Goal: Transaction & Acquisition: Book appointment/travel/reservation

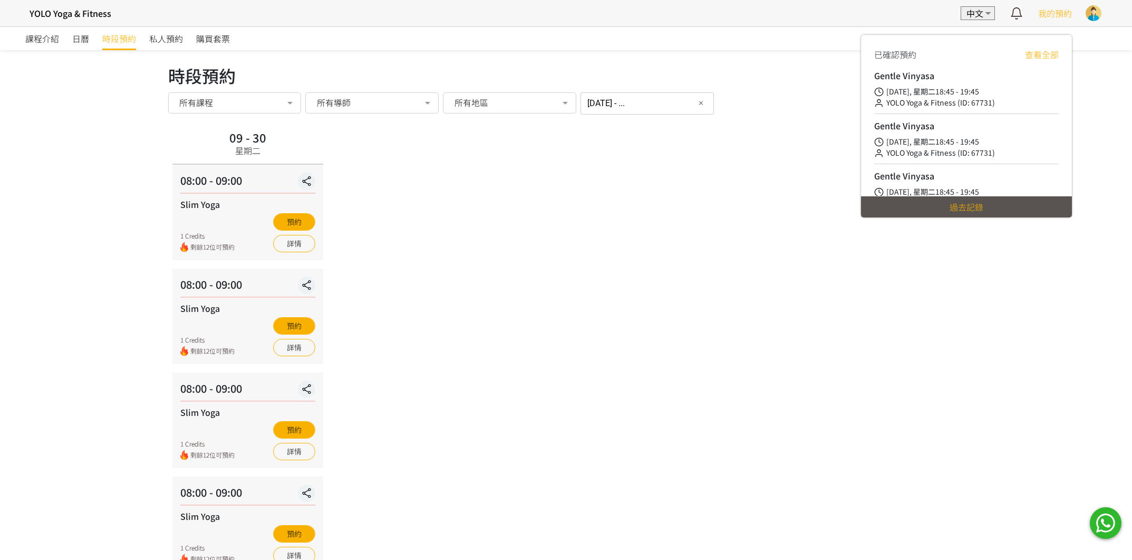
click at [1045, 18] on span "我的預約" at bounding box center [1056, 13] width 34 height 13
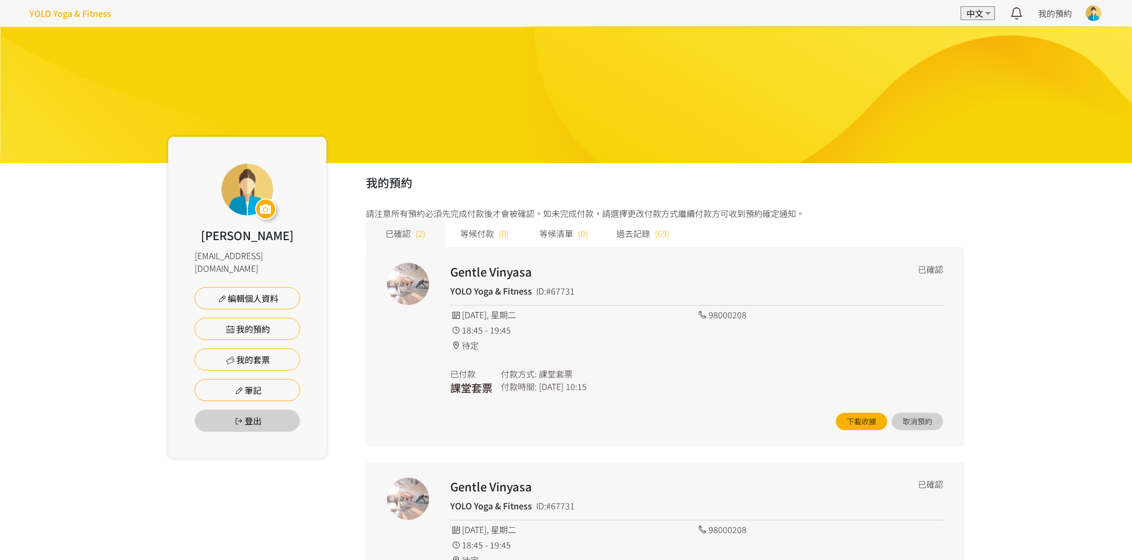
click at [60, 13] on h4 "YOLO Yoga & Fitness" at bounding box center [71, 13] width 82 height 13
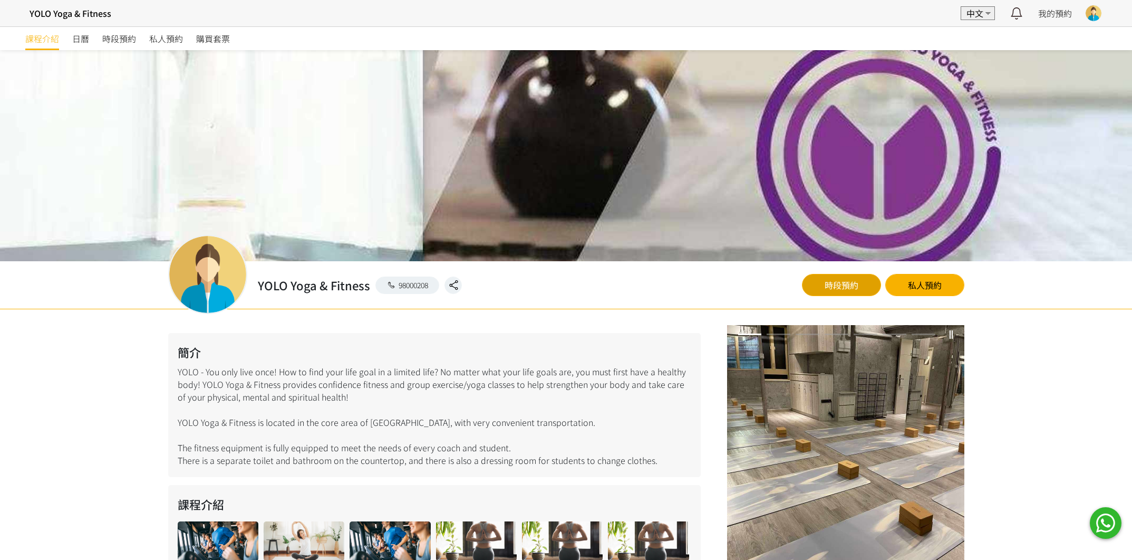
click at [848, 292] on link "時段預約" at bounding box center [841, 285] width 79 height 22
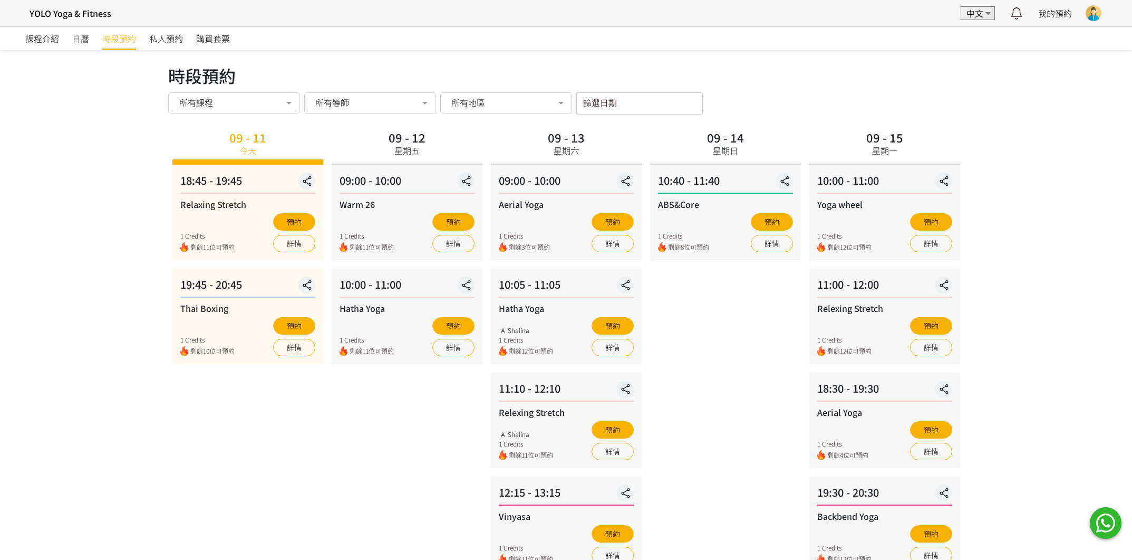
click at [609, 106] on input "篩選日期" at bounding box center [639, 103] width 127 height 22
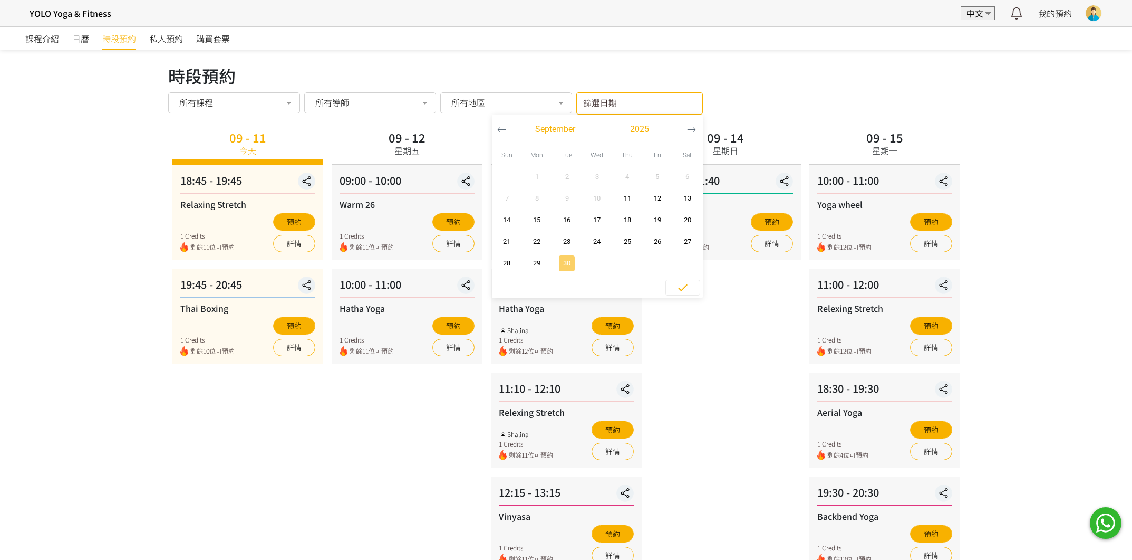
click at [564, 265] on span "30" at bounding box center [567, 263] width 24 height 11
type input "2025-09-30 - ..."
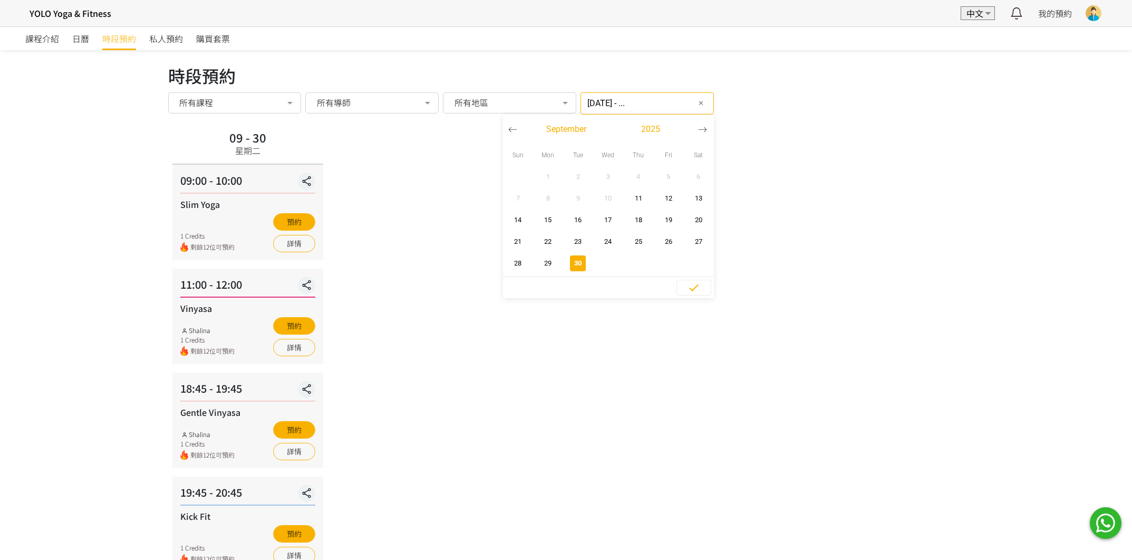
click at [513, 418] on div "09 - 30 星期二 09:00 - 10:00 Slim Yoga 1 Credits 剩餘12位可預約 預約 詳情 11:00 - 12:00 Viny…" at bounding box center [566, 349] width 796 height 445
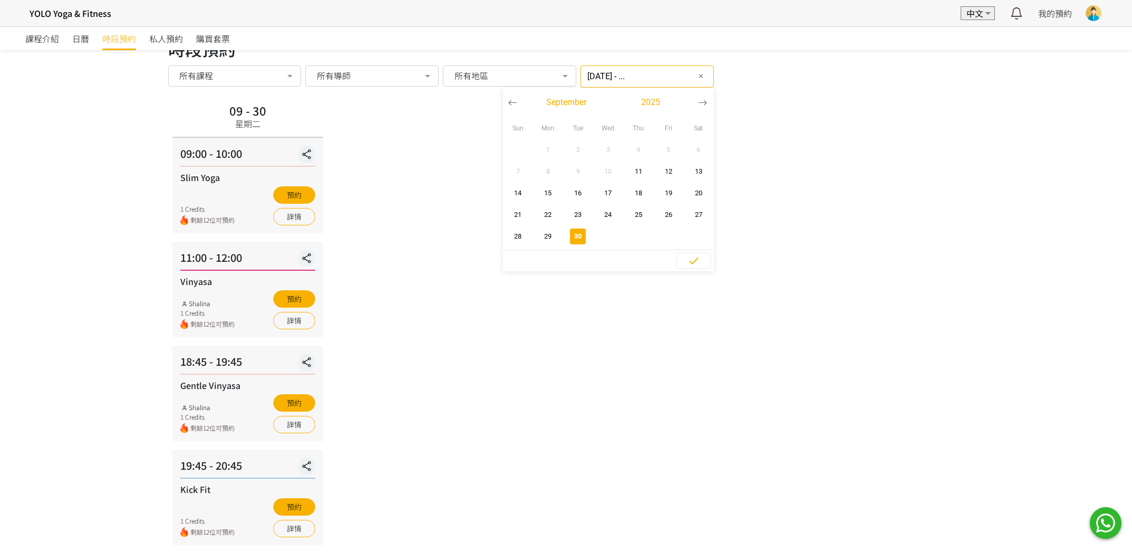
scroll to position [39, 0]
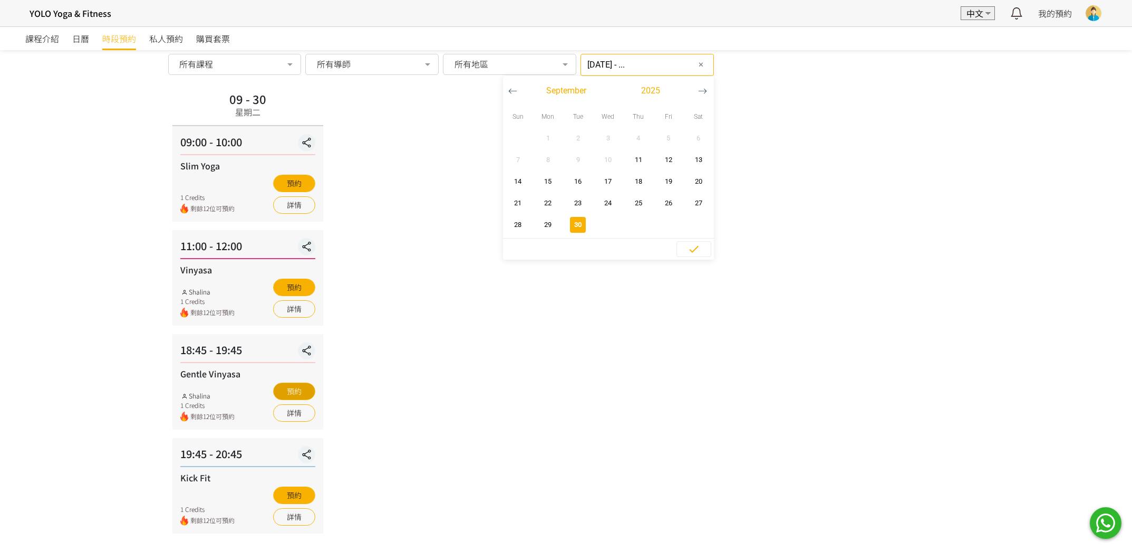
click at [305, 390] on button "預約" at bounding box center [294, 390] width 42 height 17
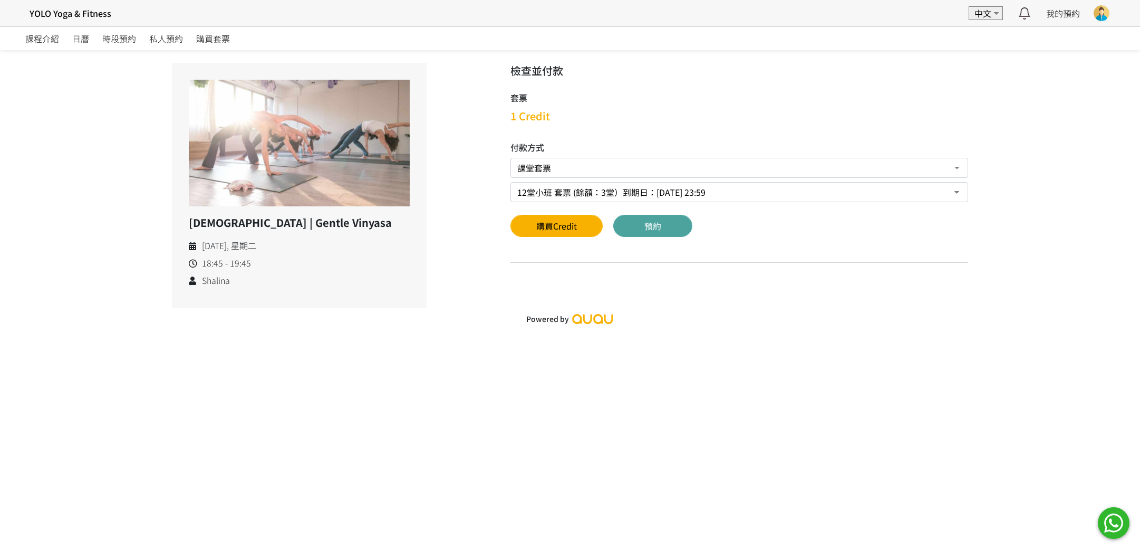
click at [644, 221] on button "預約" at bounding box center [652, 226] width 79 height 22
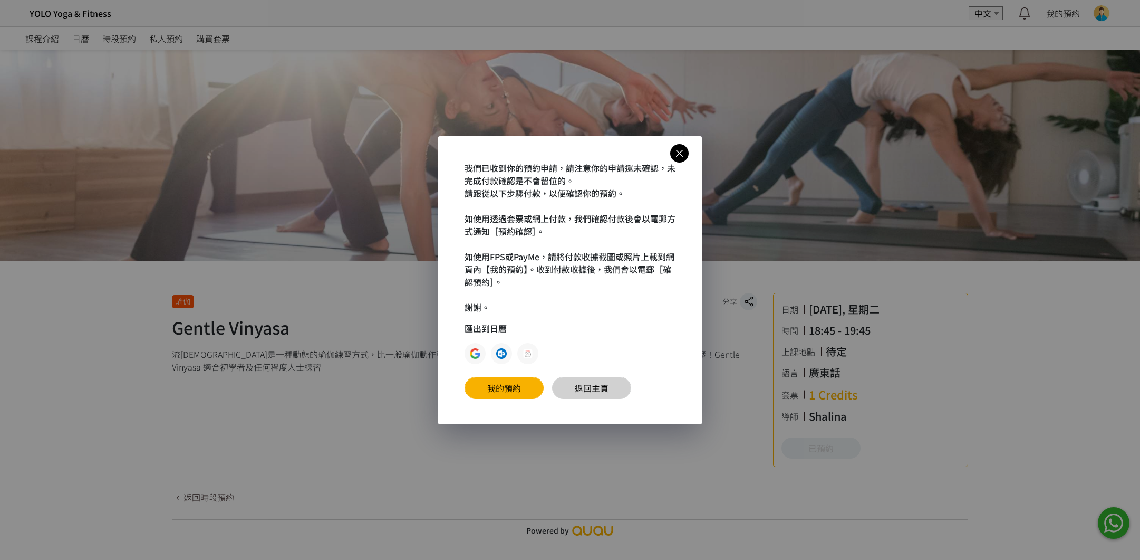
click at [579, 382] on link "返回主頁" at bounding box center [591, 388] width 79 height 22
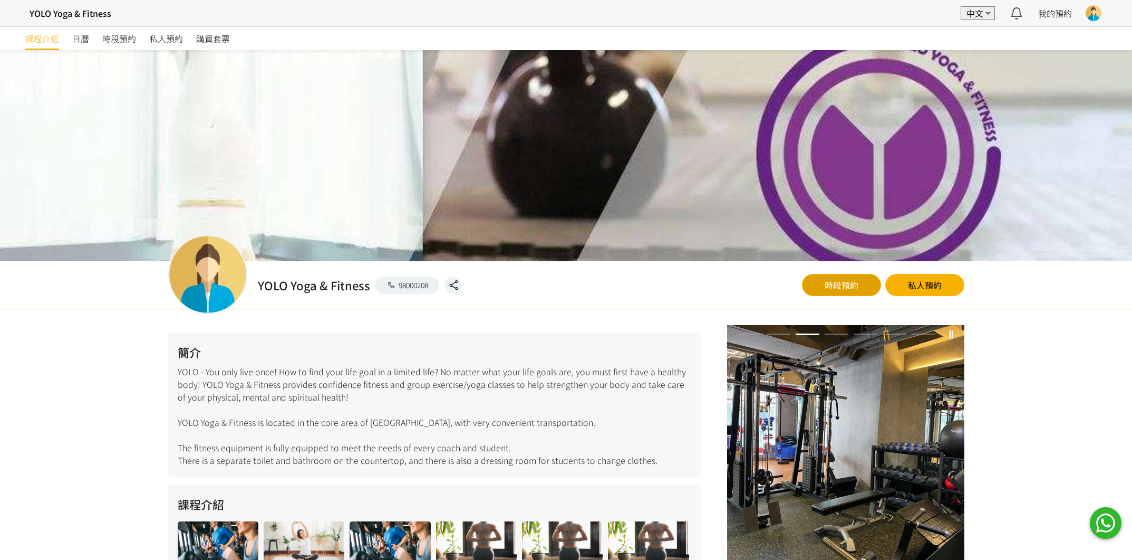
click at [845, 289] on link "時段預約" at bounding box center [841, 285] width 79 height 22
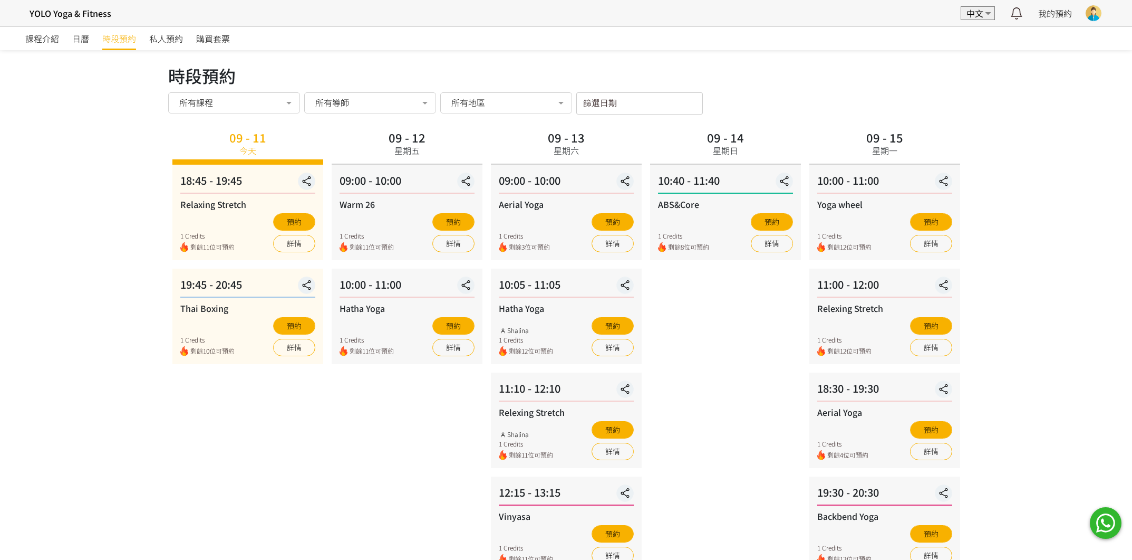
click at [603, 95] on input "篩選日期" at bounding box center [639, 103] width 127 height 22
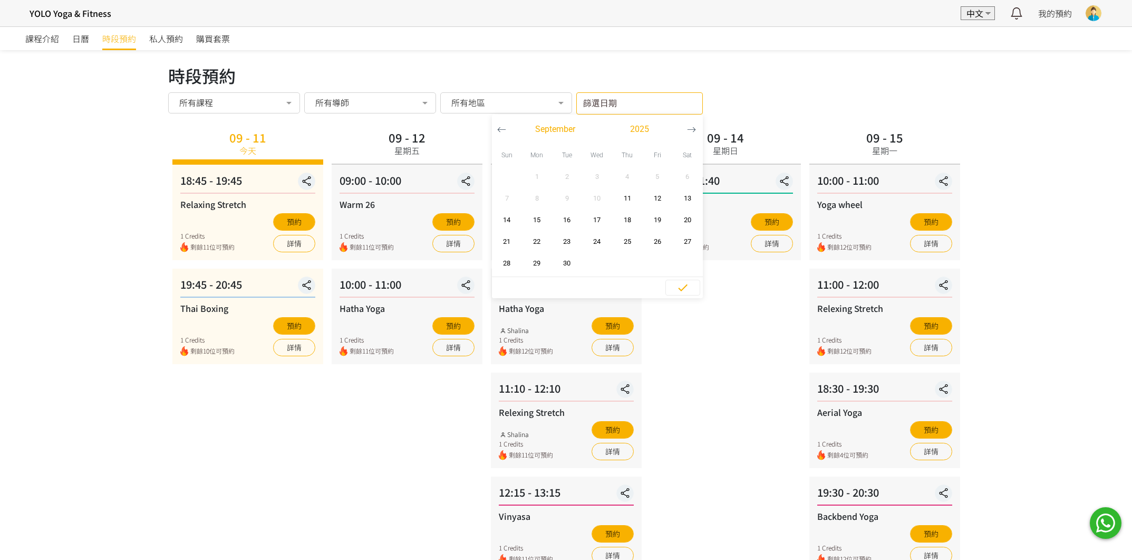
click at [686, 125] on button "button" at bounding box center [692, 129] width 20 height 30
click at [633, 200] on span "9" at bounding box center [628, 198] width 24 height 11
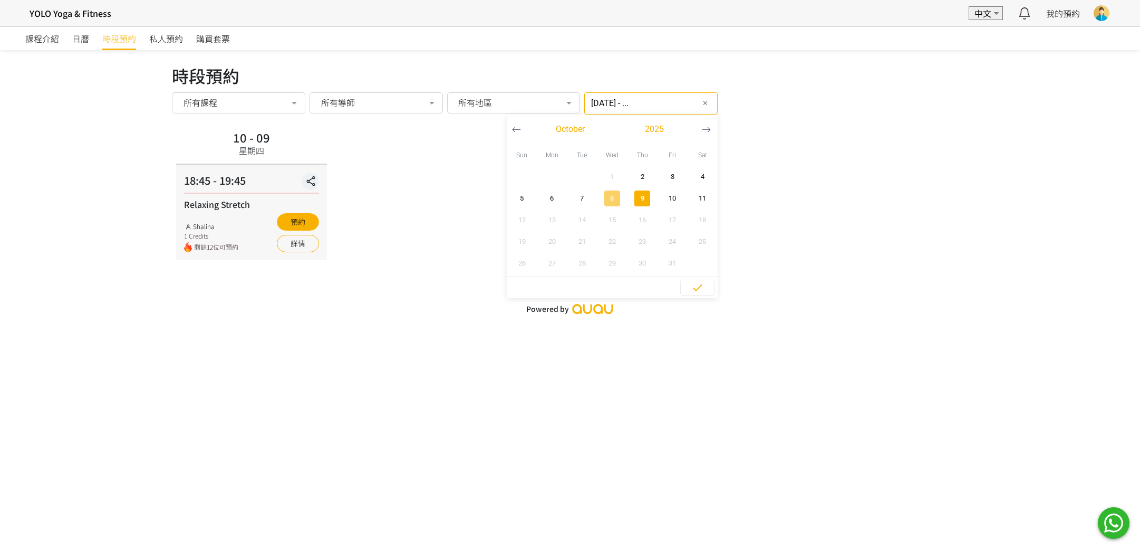
click at [600, 196] on span "8" at bounding box center [612, 198] width 24 height 11
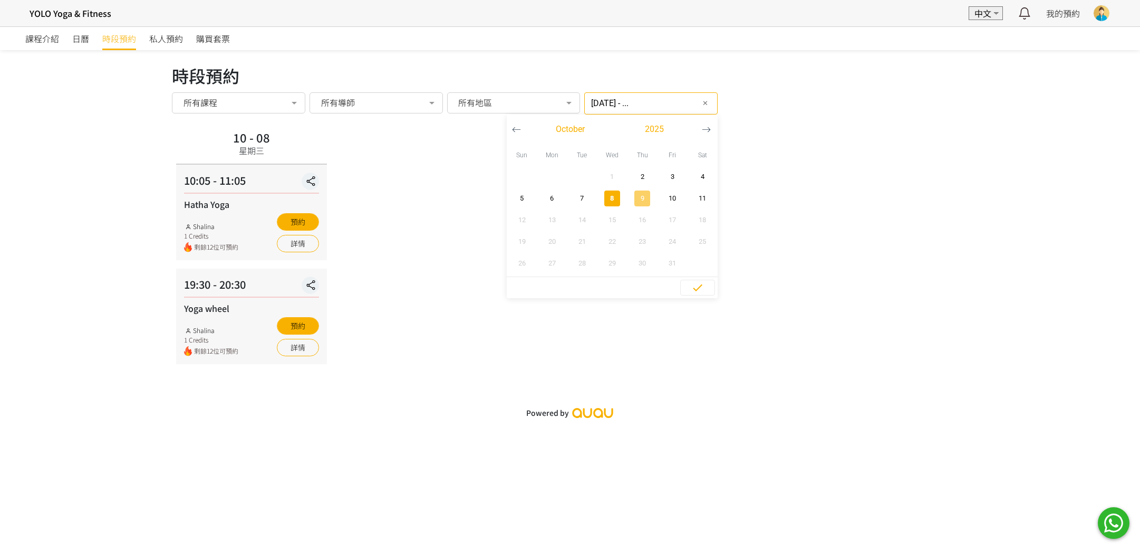
click at [639, 195] on span "9" at bounding box center [643, 198] width 24 height 11
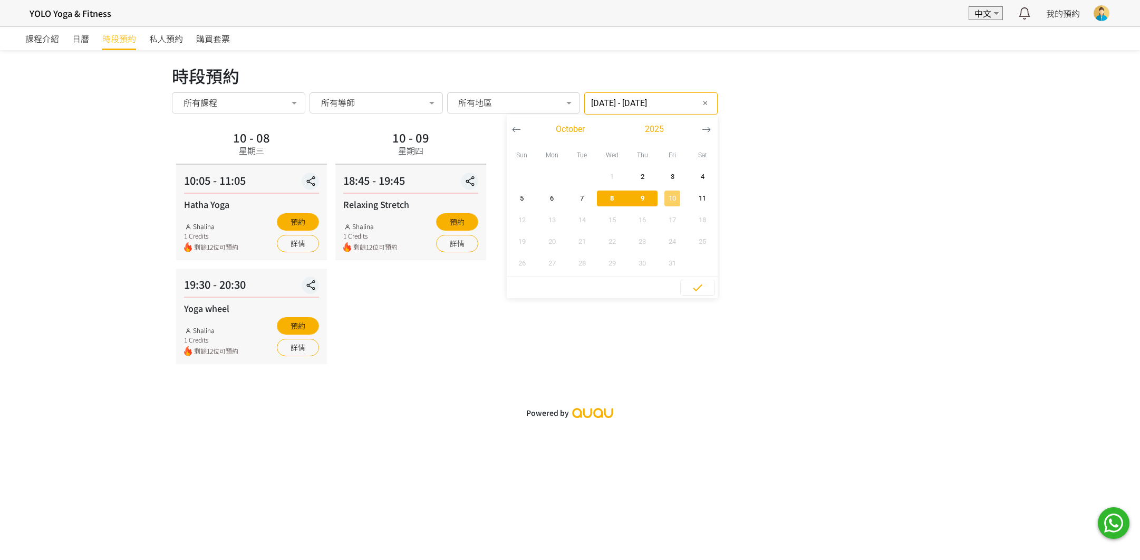
click at [661, 196] on span "10" at bounding box center [673, 198] width 24 height 11
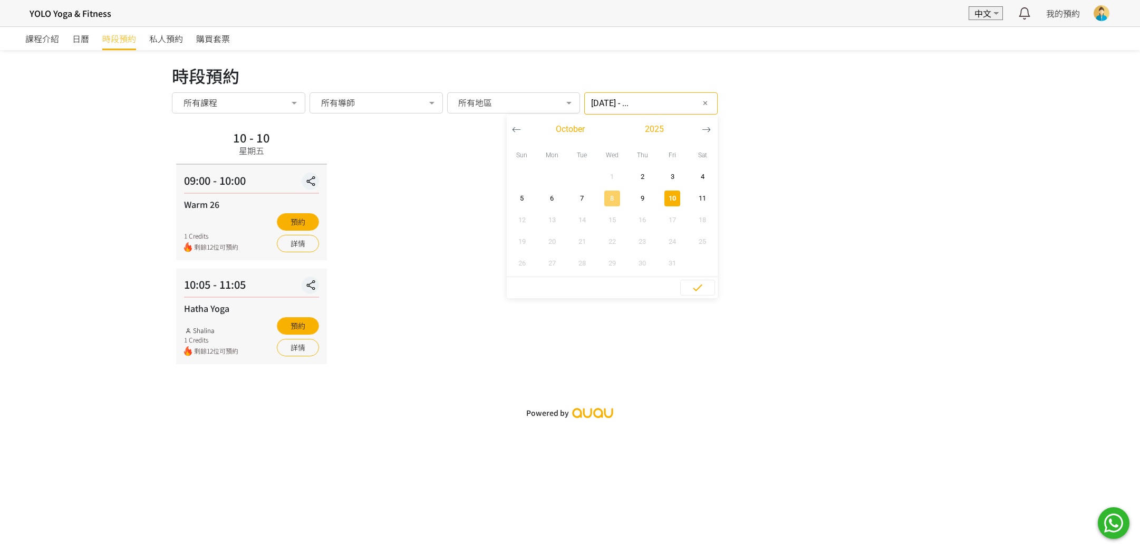
click at [600, 193] on span "8" at bounding box center [612, 198] width 24 height 11
click at [661, 198] on span "10" at bounding box center [673, 198] width 24 height 11
type input "2025-10-08 - 2025-10-10"
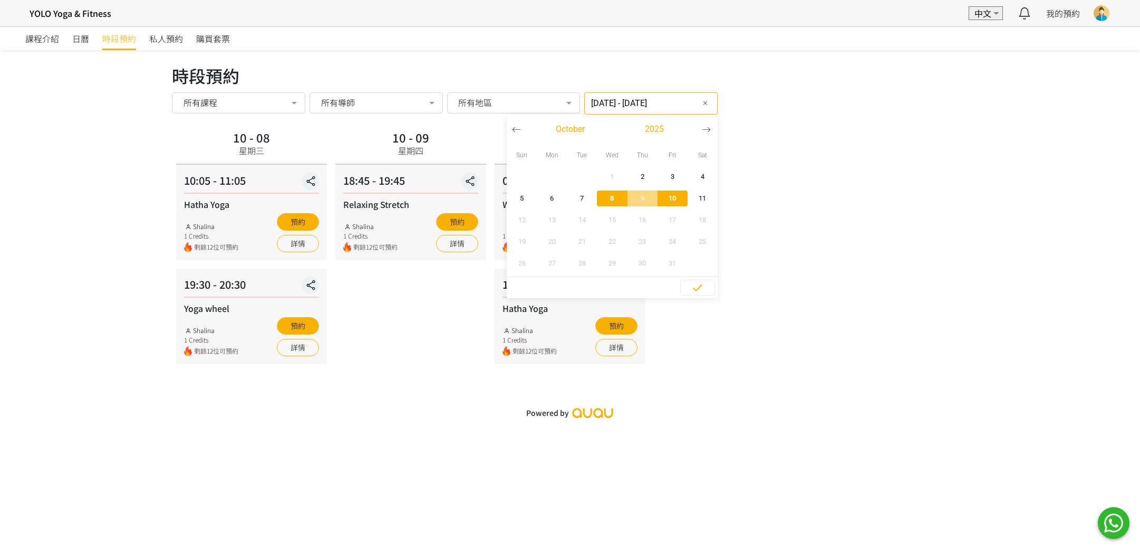
click at [751, 253] on div "10 - 08 星期三 10:05 - 11:05 Hatha Yoga Shalina 1 Credits 剩餘12位可預約 預約 詳情 19:30 - 2…" at bounding box center [570, 245] width 796 height 237
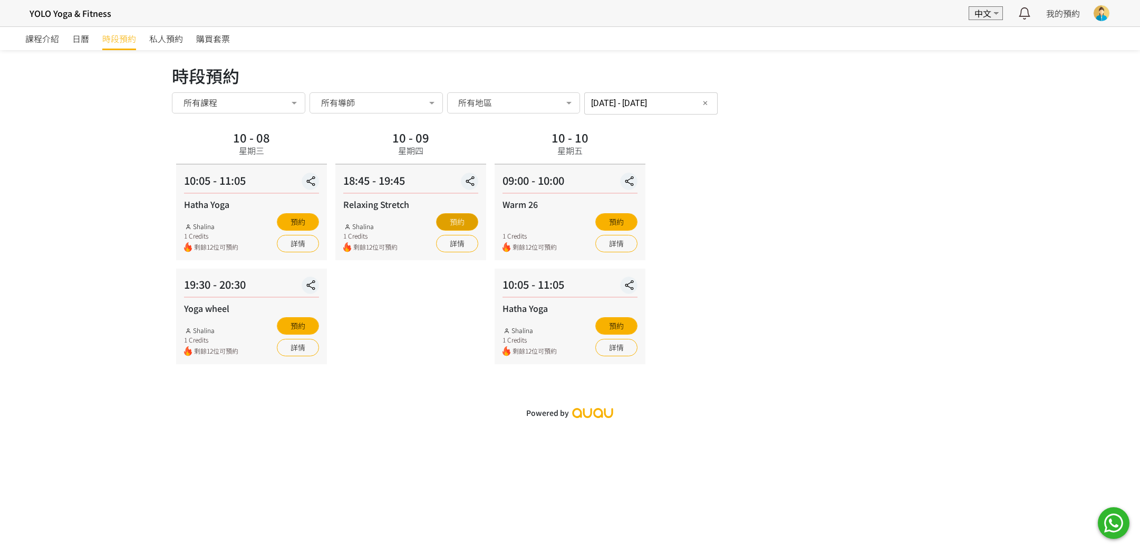
click at [470, 220] on button "預約" at bounding box center [457, 221] width 42 height 17
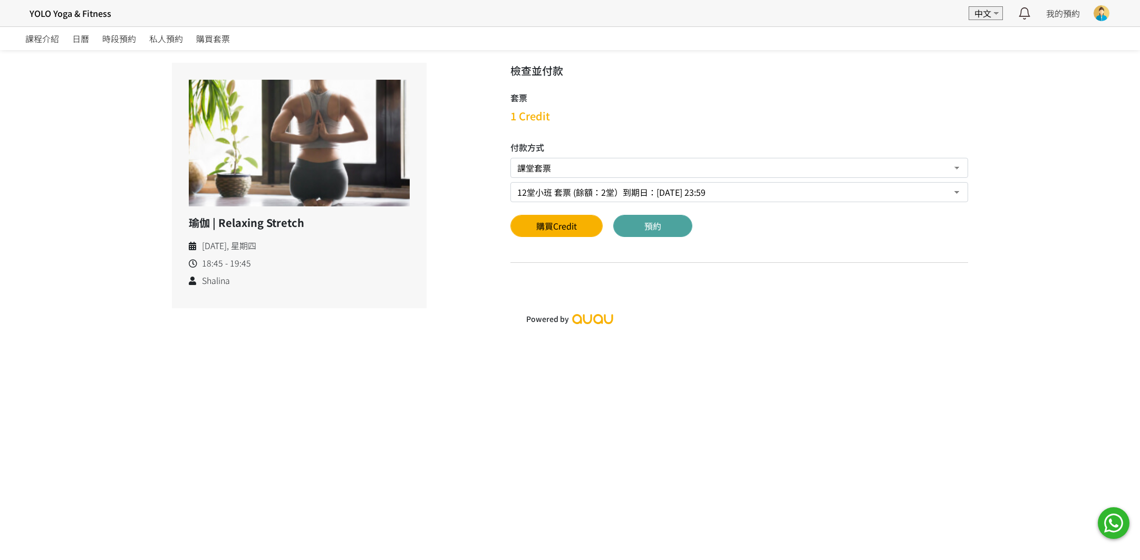
click at [650, 224] on button "預約" at bounding box center [652, 226] width 79 height 22
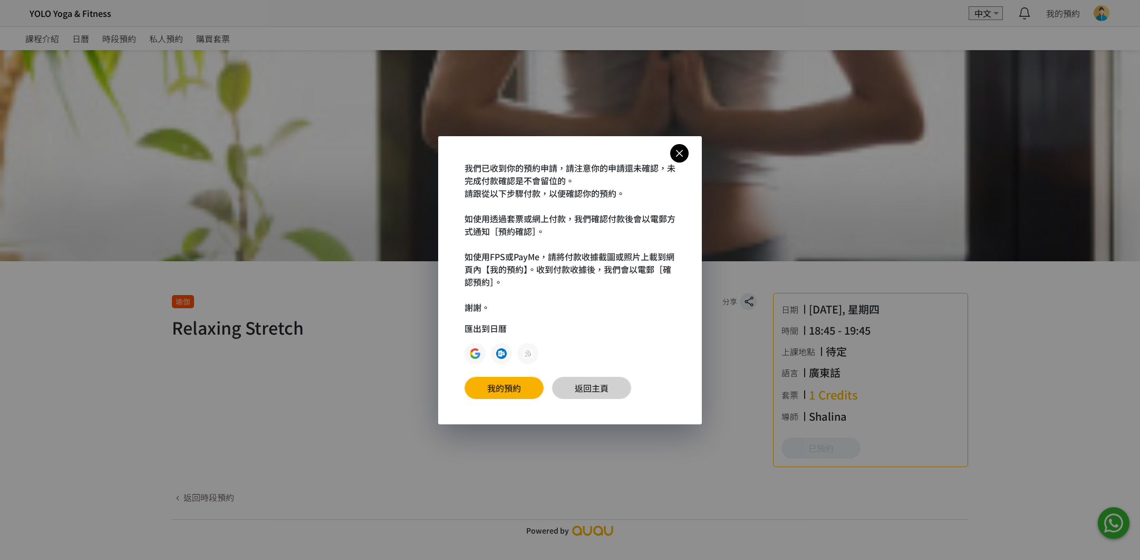
click at [560, 381] on link "返回主頁" at bounding box center [591, 388] width 79 height 22
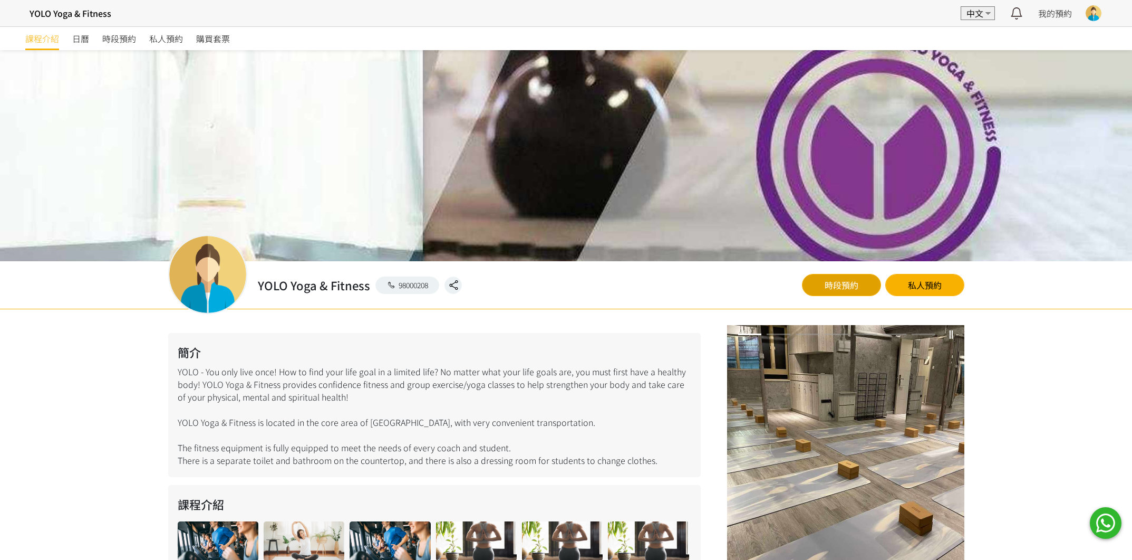
click at [853, 282] on link "時段預約" at bounding box center [841, 285] width 79 height 22
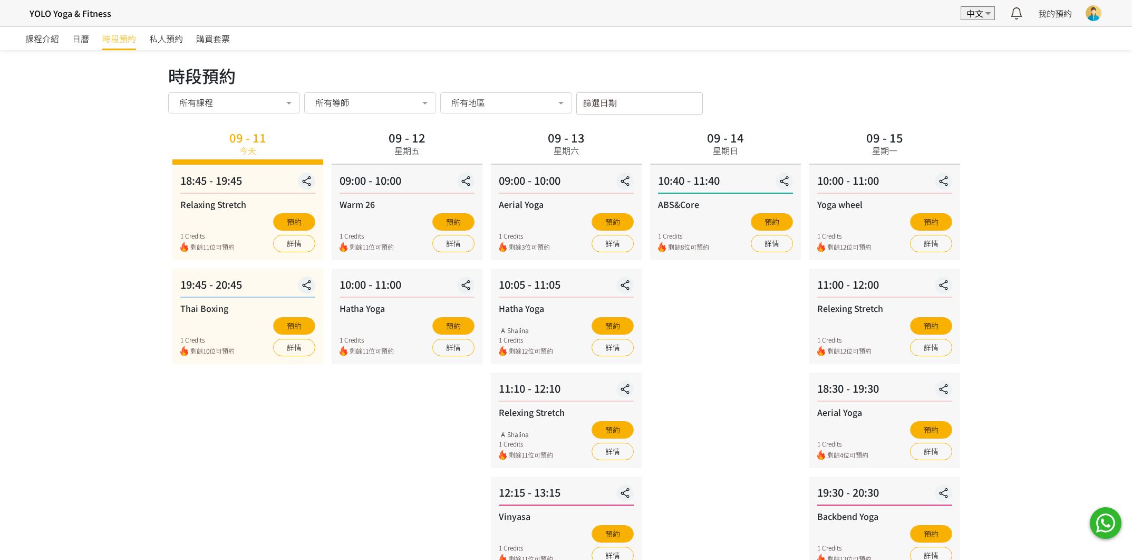
click at [664, 103] on input "篩選日期" at bounding box center [639, 103] width 127 height 22
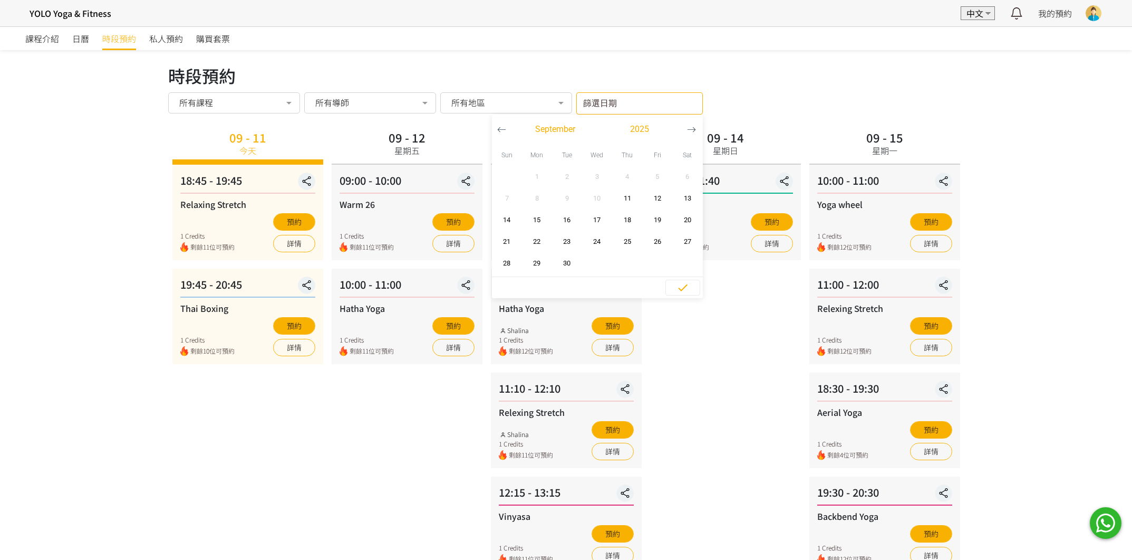
click at [694, 125] on icon "button" at bounding box center [691, 129] width 9 height 9
drag, startPoint x: 819, startPoint y: 106, endPoint x: 825, endPoint y: 101, distance: 8.2
click at [820, 105] on div "時段預約 所有課程 所有課程 Relaxing Stretch Thai Boxing Warm 26 Hatha Yoga Aerial Yoga Rele…" at bounding box center [566, 103] width 796 height 22
